Goal: Information Seeking & Learning: Learn about a topic

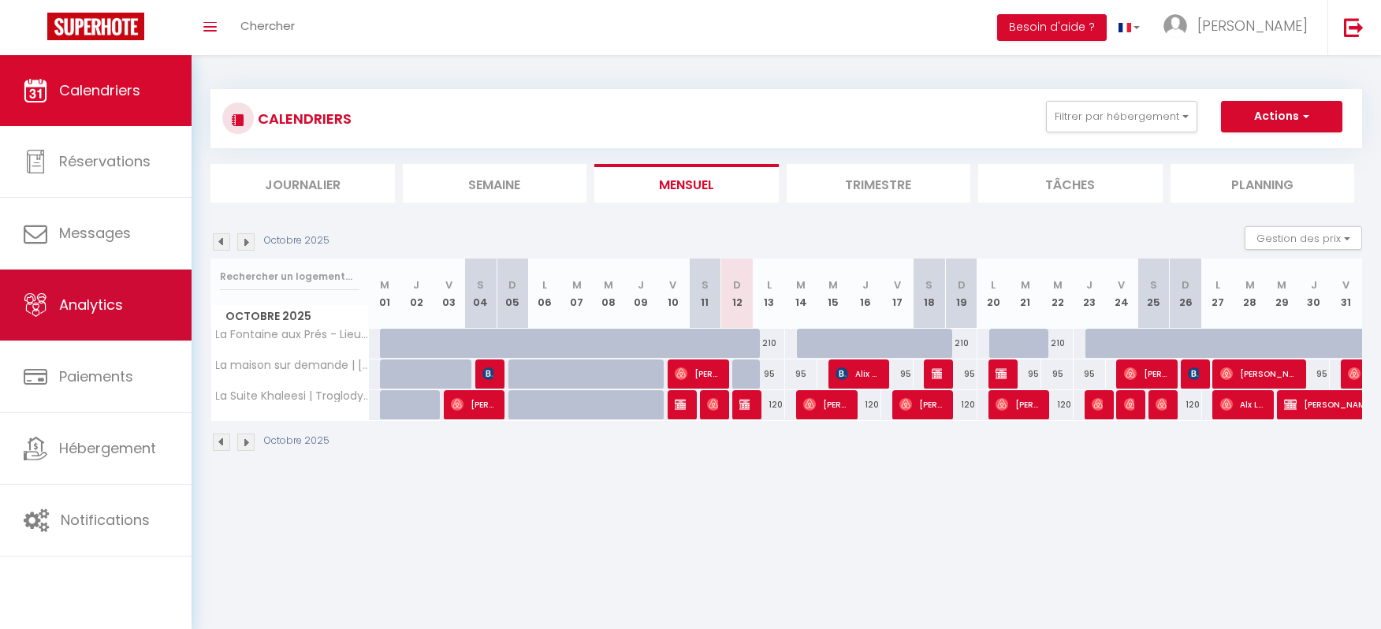
click at [61, 299] on span "Analytics" at bounding box center [91, 305] width 64 height 20
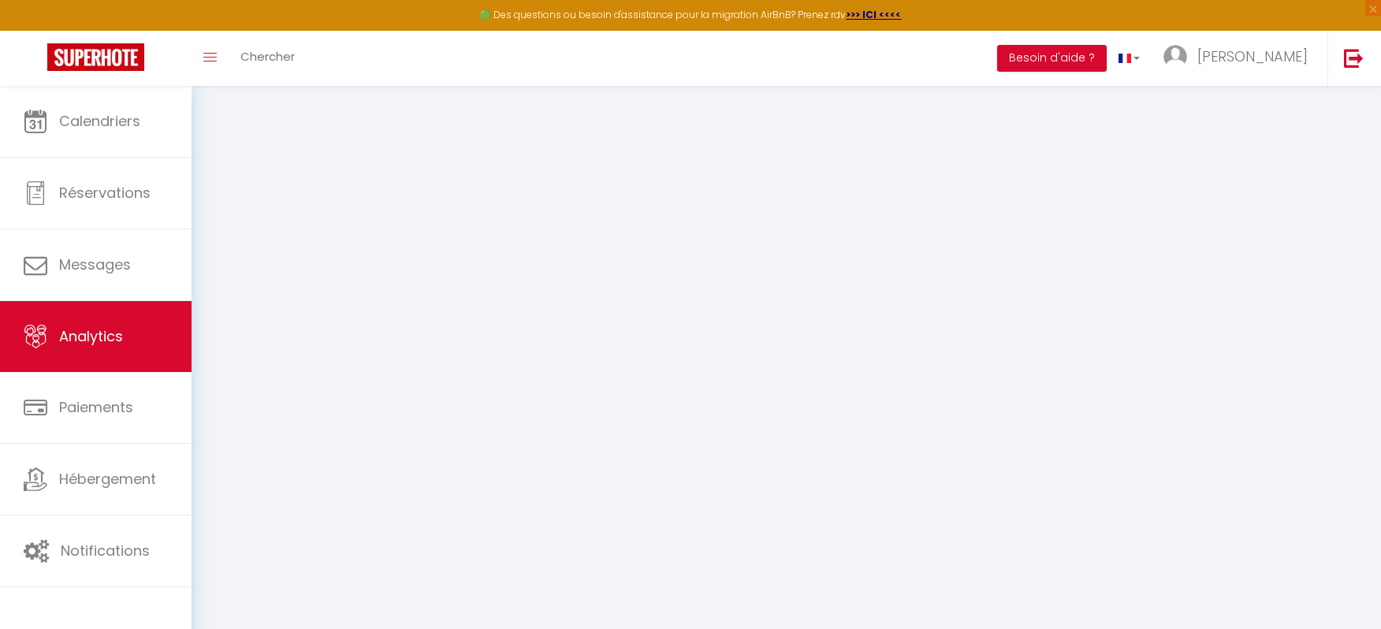
select select "2025"
select select "10"
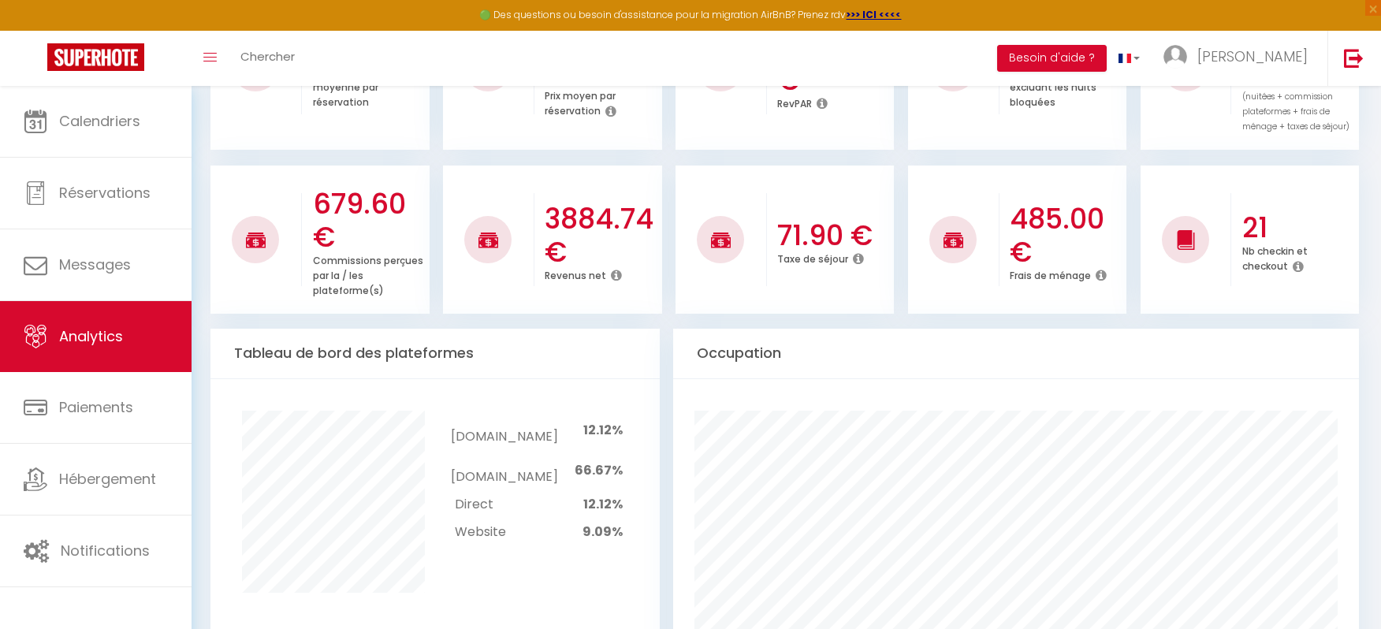
scroll to position [303, 0]
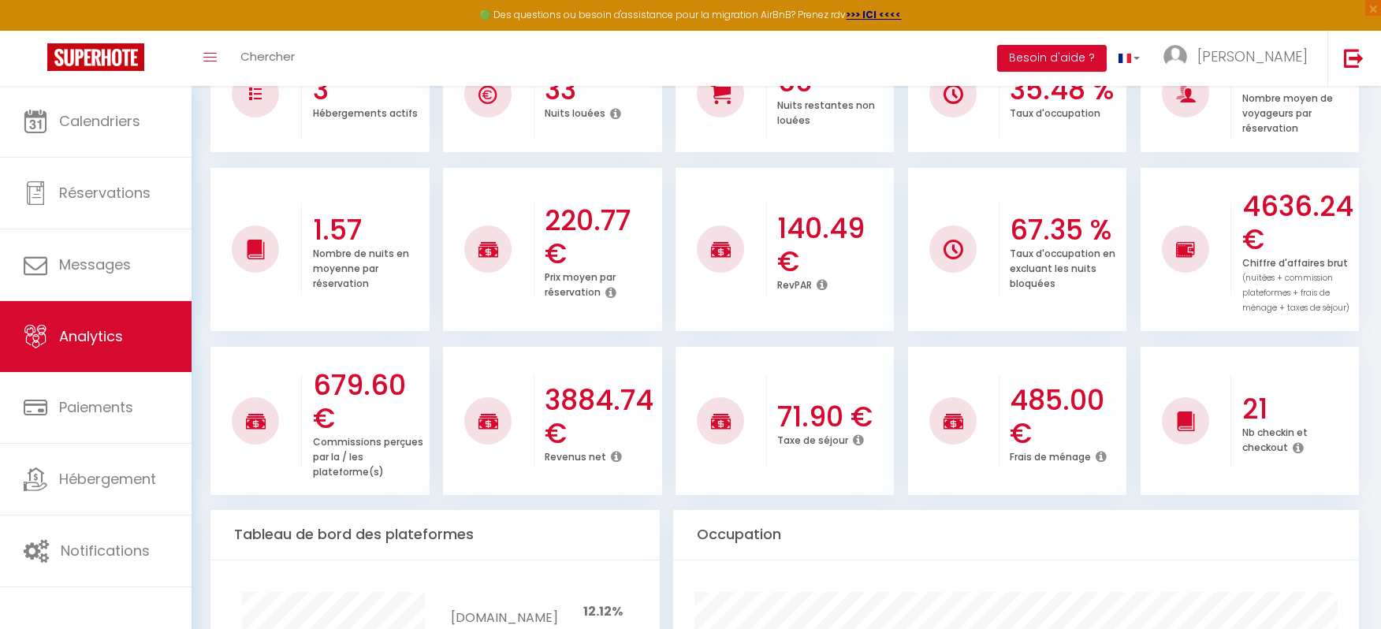
click at [621, 415] on h3 "3884.74 €" at bounding box center [601, 417] width 113 height 66
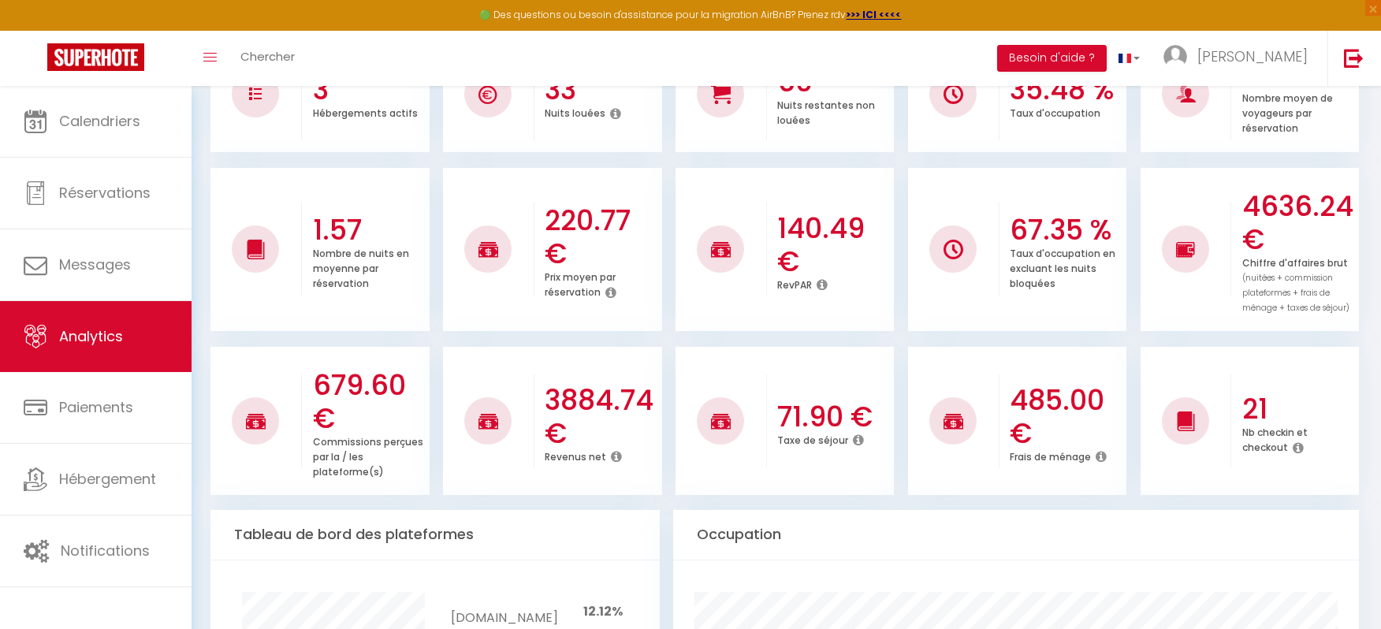
click at [621, 415] on h3 "3884.74 €" at bounding box center [601, 417] width 113 height 66
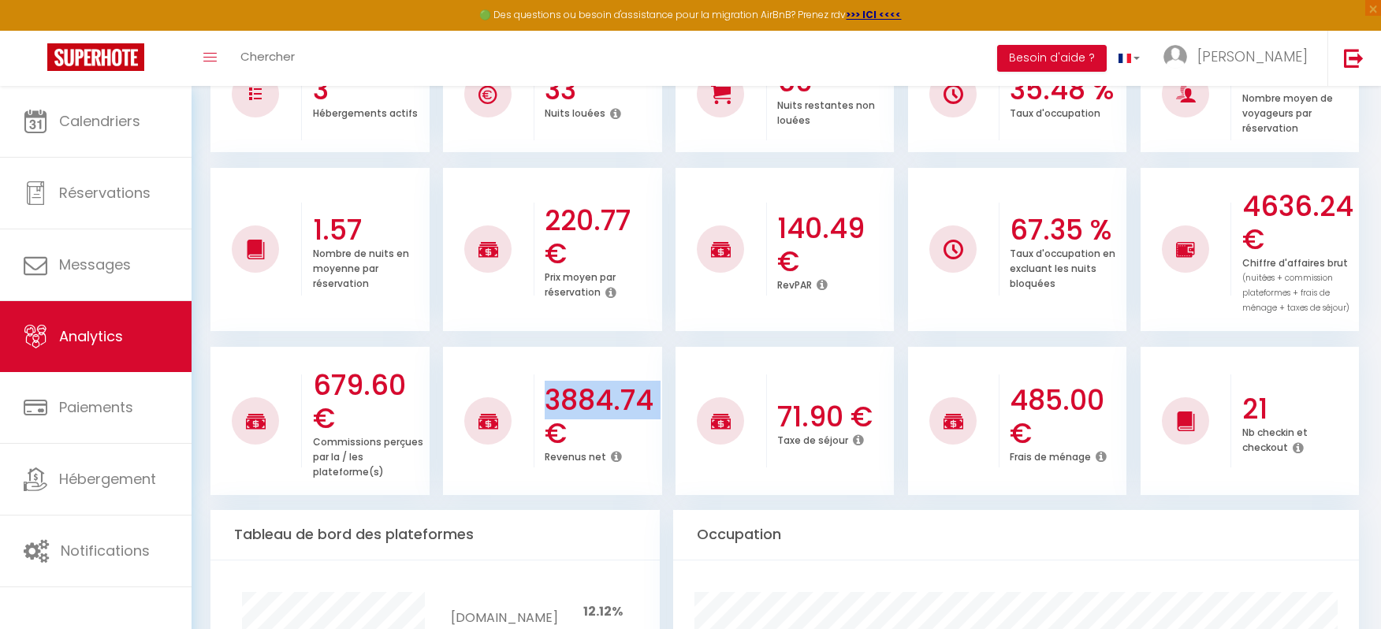
click at [621, 415] on h3 "3884.74 €" at bounding box center [601, 417] width 113 height 66
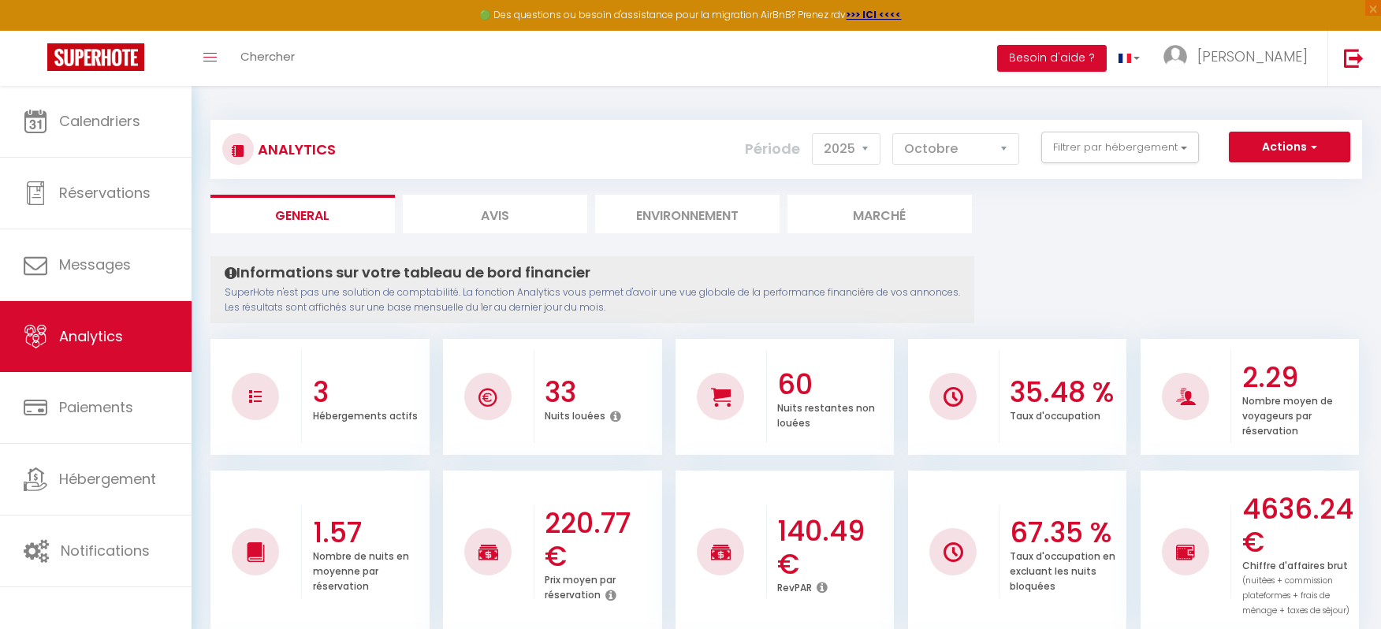
scroll to position [0, 0]
click at [1096, 140] on button "Filtrer par hébergement" at bounding box center [1120, 148] width 158 height 32
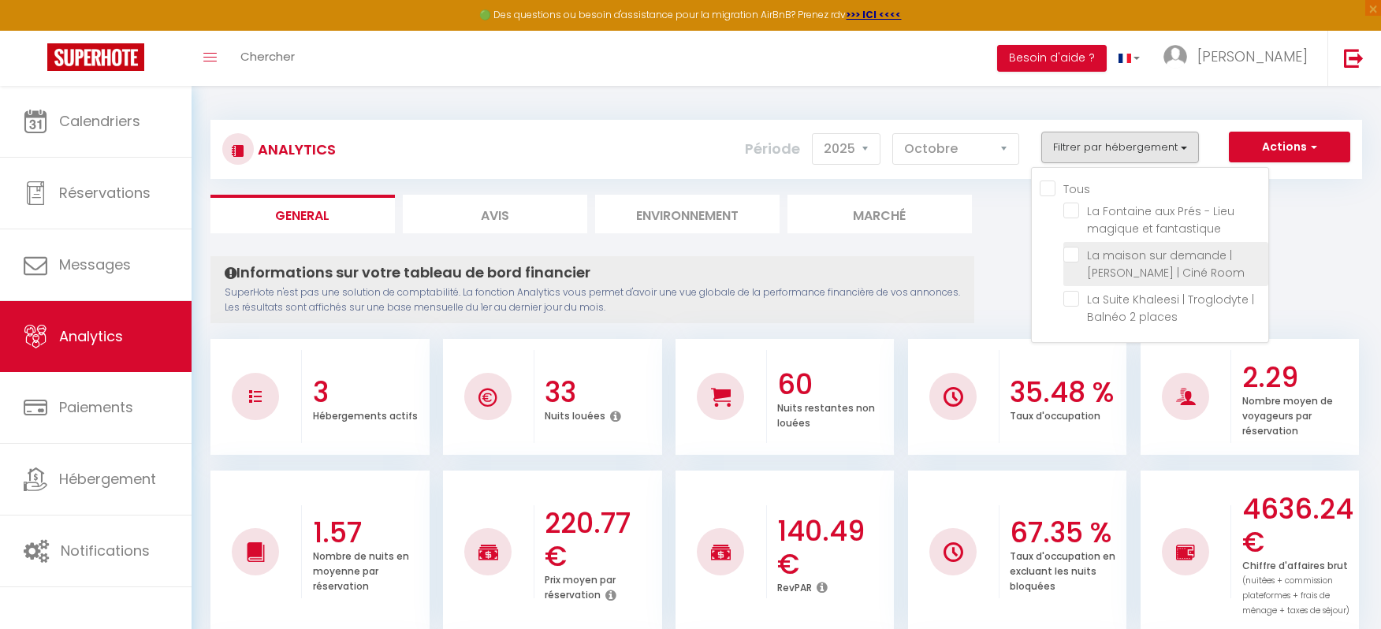
click at [1087, 284] on li "La maison sur demande | [PERSON_NAME] | Ciné Room" at bounding box center [1165, 264] width 205 height 44
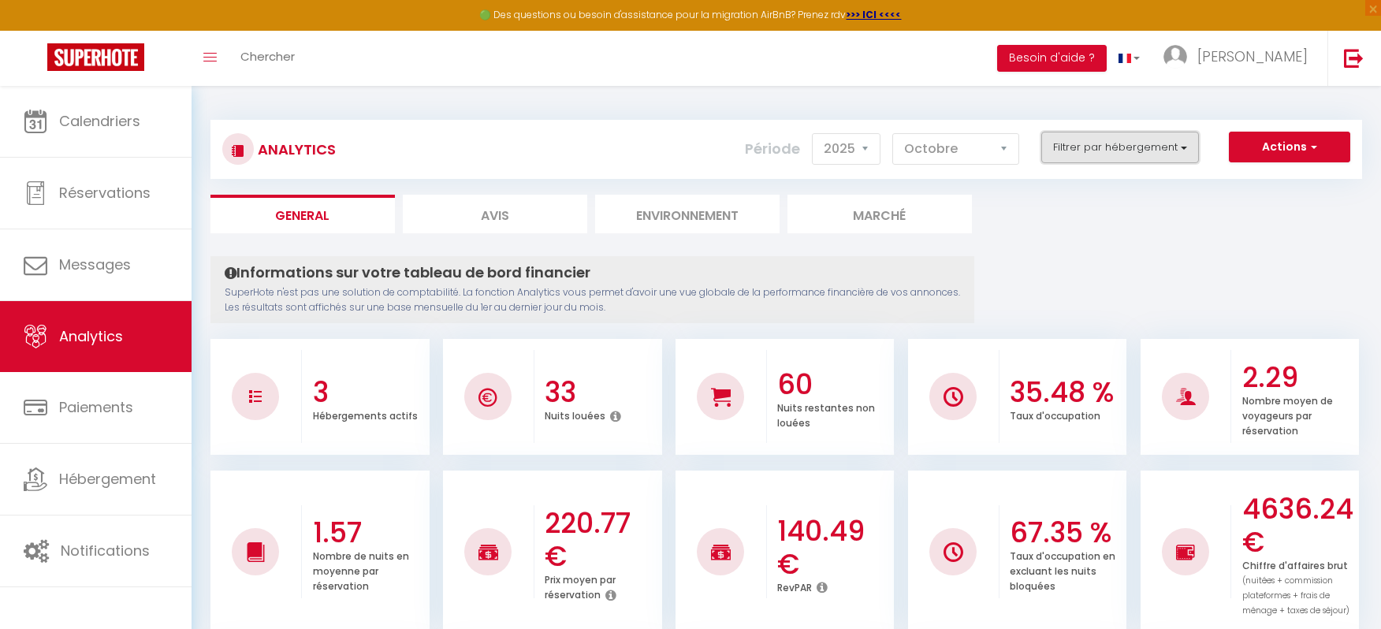
click at [1076, 154] on button "Filtrer par hébergement" at bounding box center [1120, 148] width 158 height 32
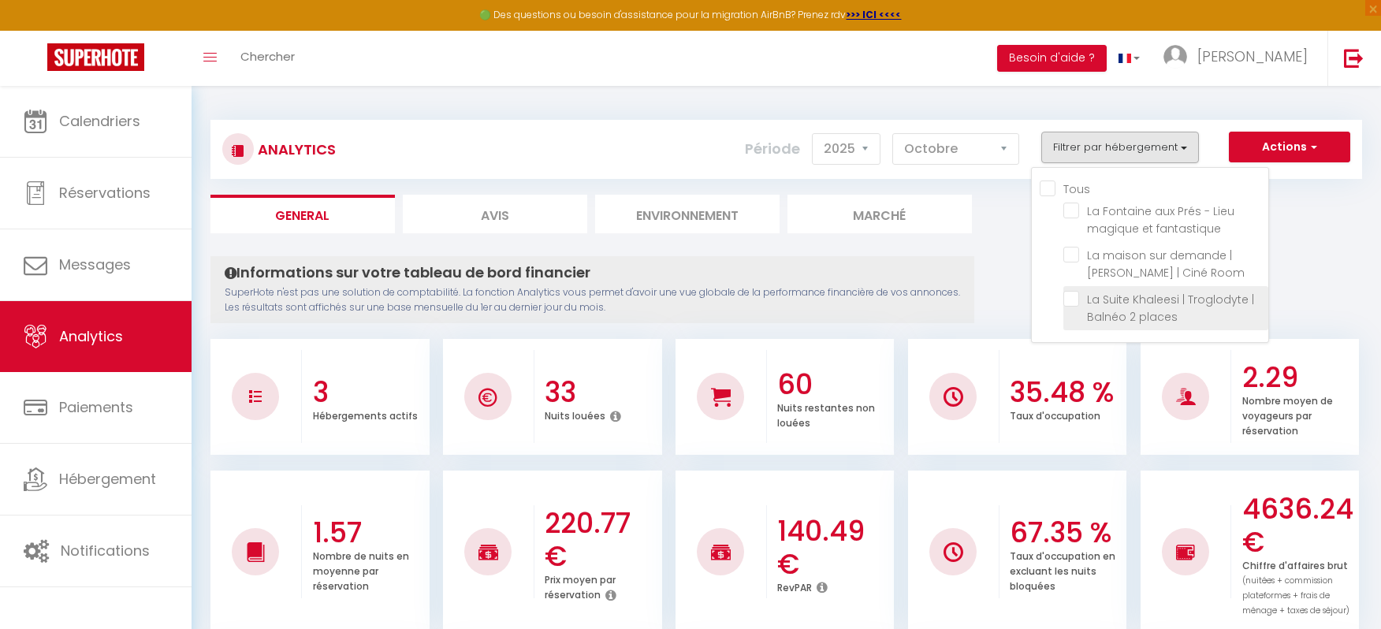
click at [1078, 300] on places "checkbox" at bounding box center [1165, 299] width 205 height 16
checkbox places "true"
checkbox fantastique "false"
checkbox Room "false"
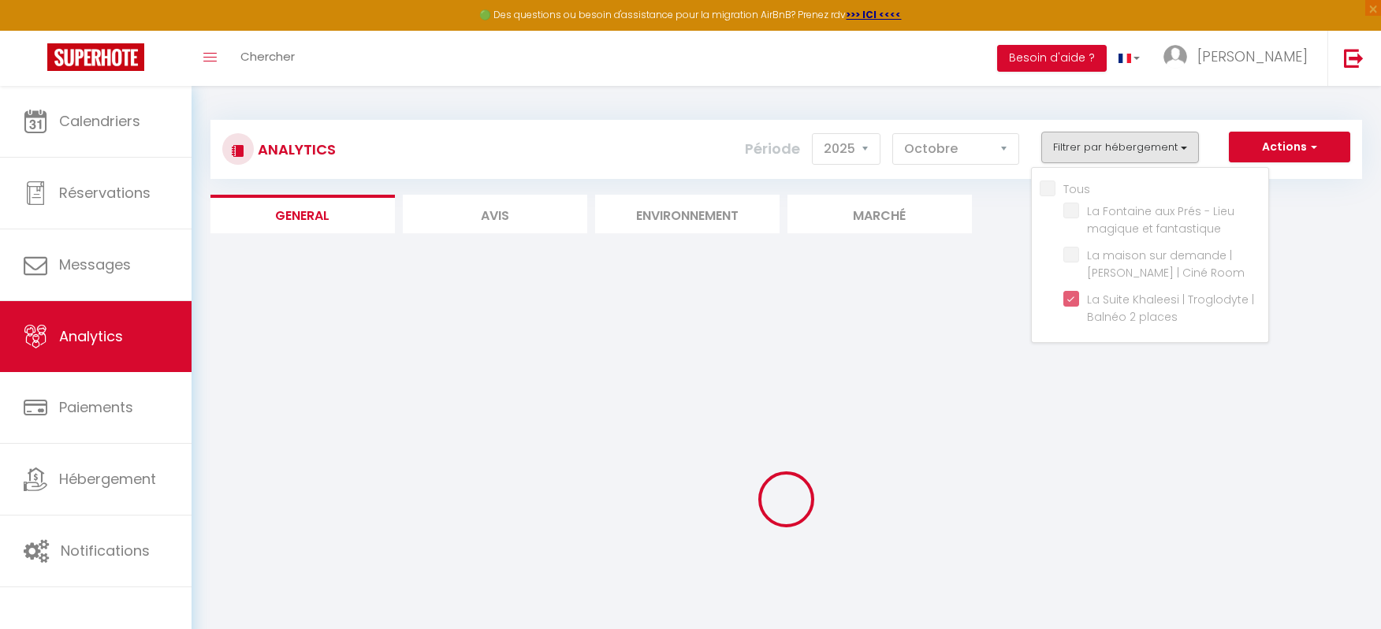
checkbox fantastique "false"
checkbox Room "false"
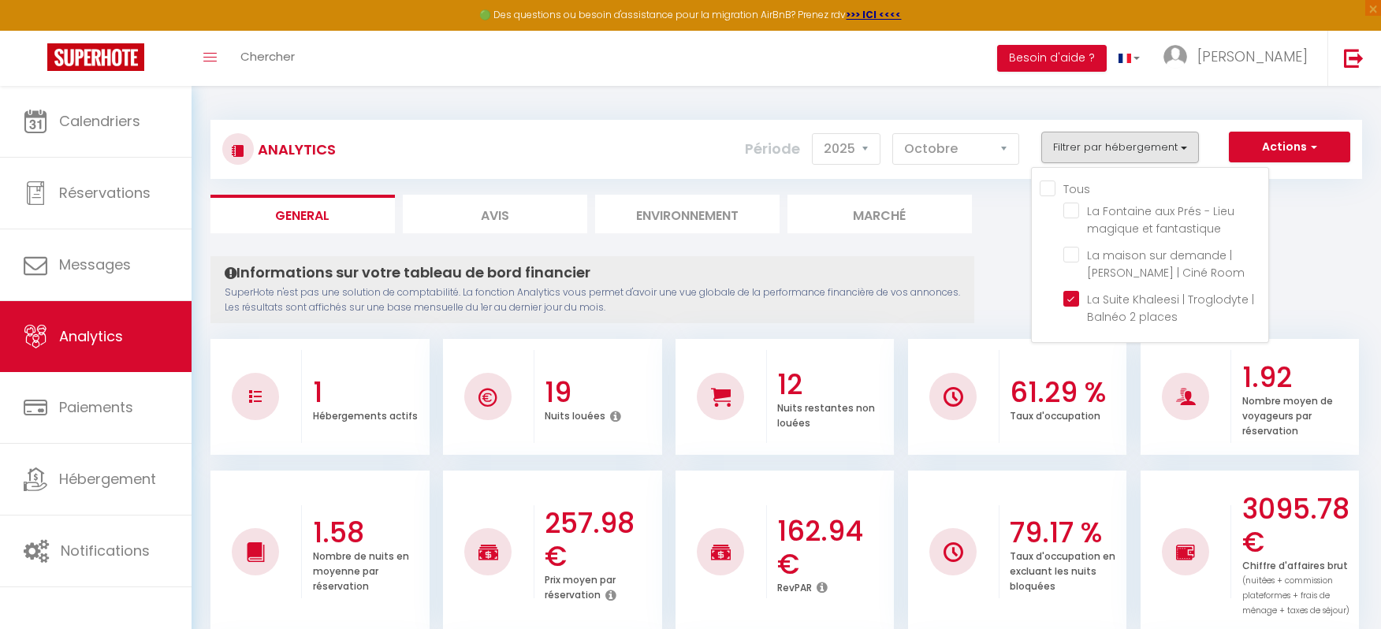
click at [1051, 185] on input "Tous" at bounding box center [1154, 188] width 229 height 16
checkbox input "true"
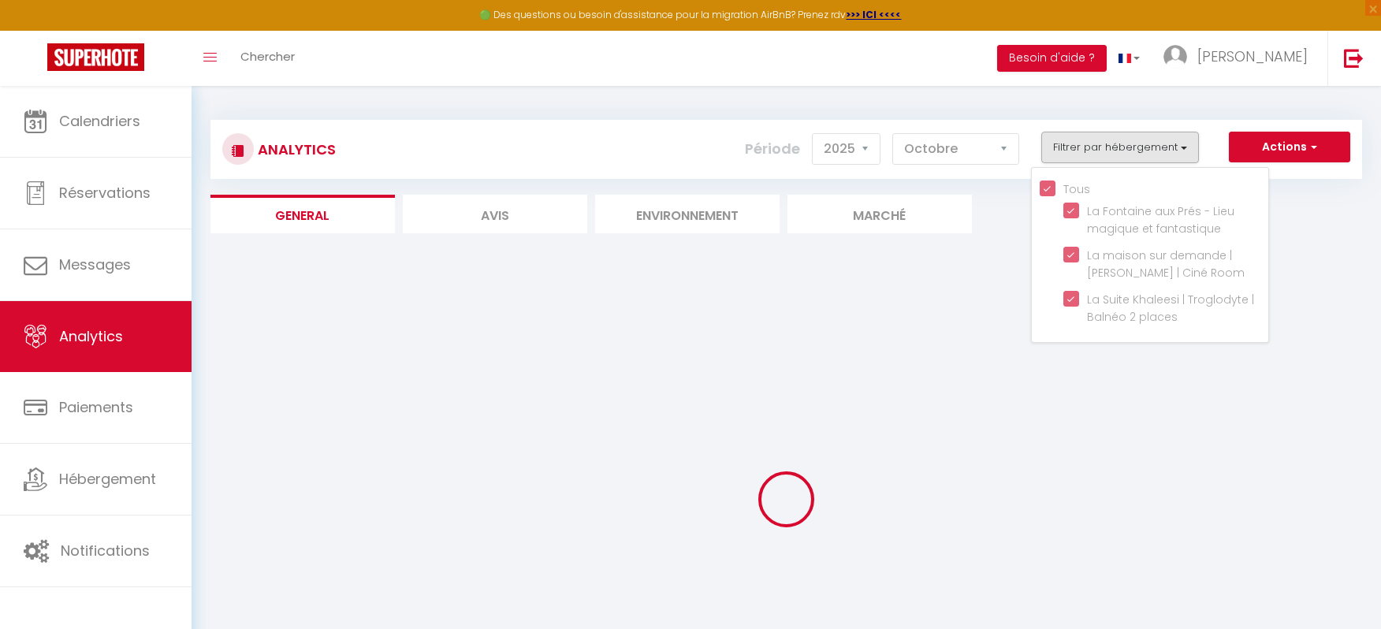
checkbox fantastique "true"
checkbox Room "true"
